Goal: Check status

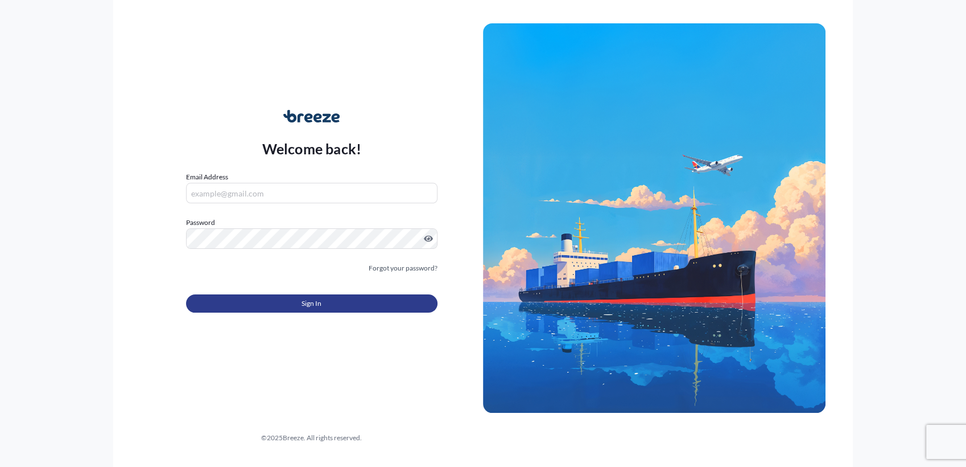
type input "[PERSON_NAME][EMAIL_ADDRESS][DOMAIN_NAME]"
click at [346, 302] on button "Sign In" at bounding box center [312, 303] width 252 height 18
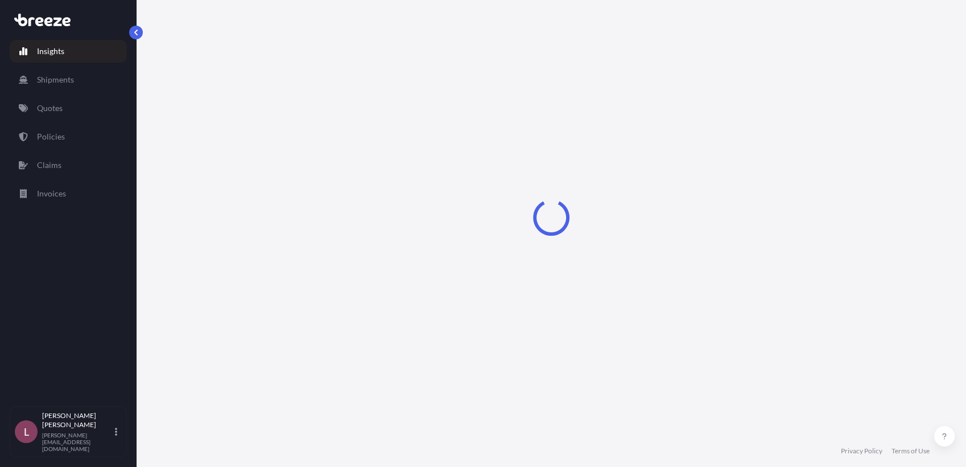
select select "2025"
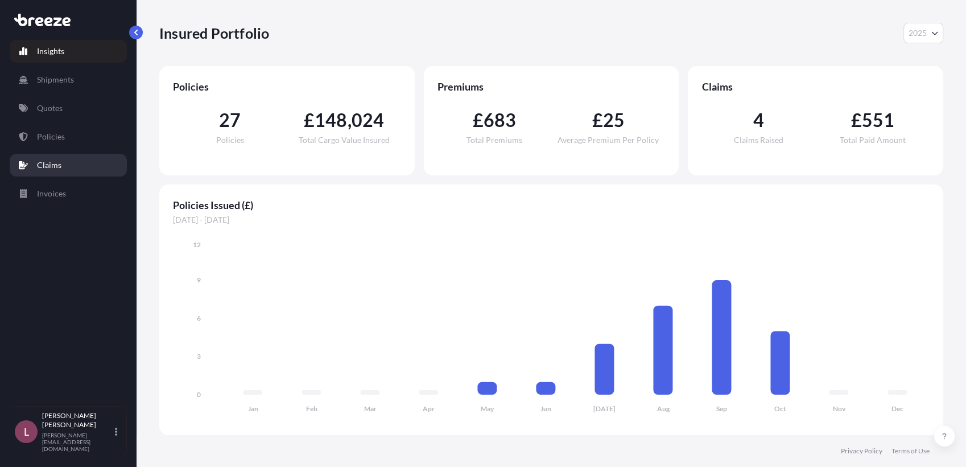
click at [51, 171] on link "Claims" at bounding box center [68, 165] width 117 height 23
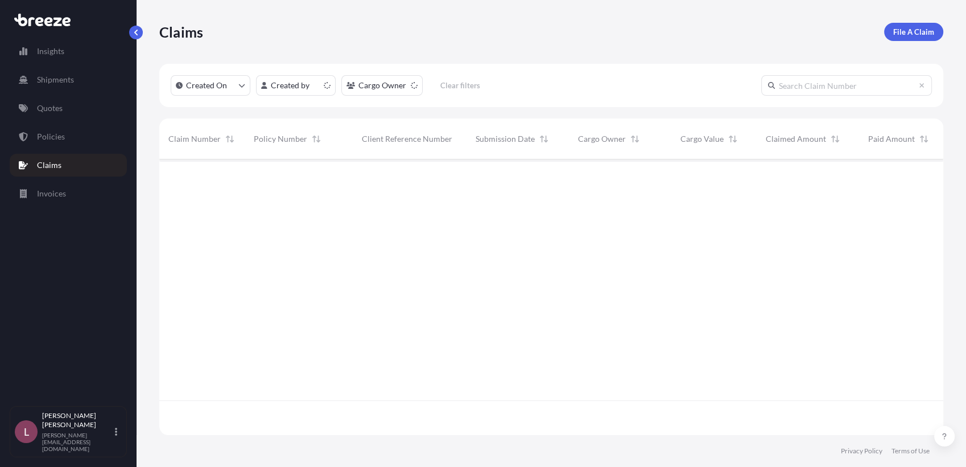
scroll to position [272, 774]
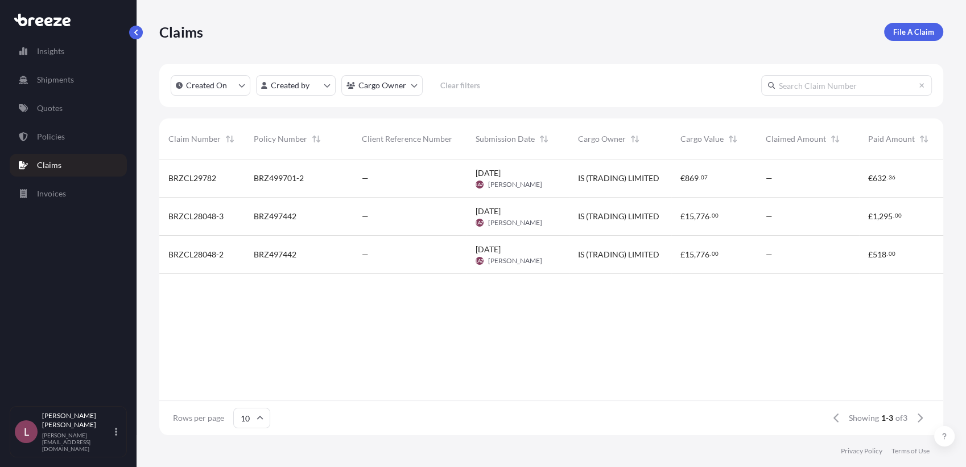
click at [293, 182] on span "BRZ499701-2" at bounding box center [279, 177] width 50 height 11
